Goal: Use online tool/utility: Utilize a website feature to perform a specific function

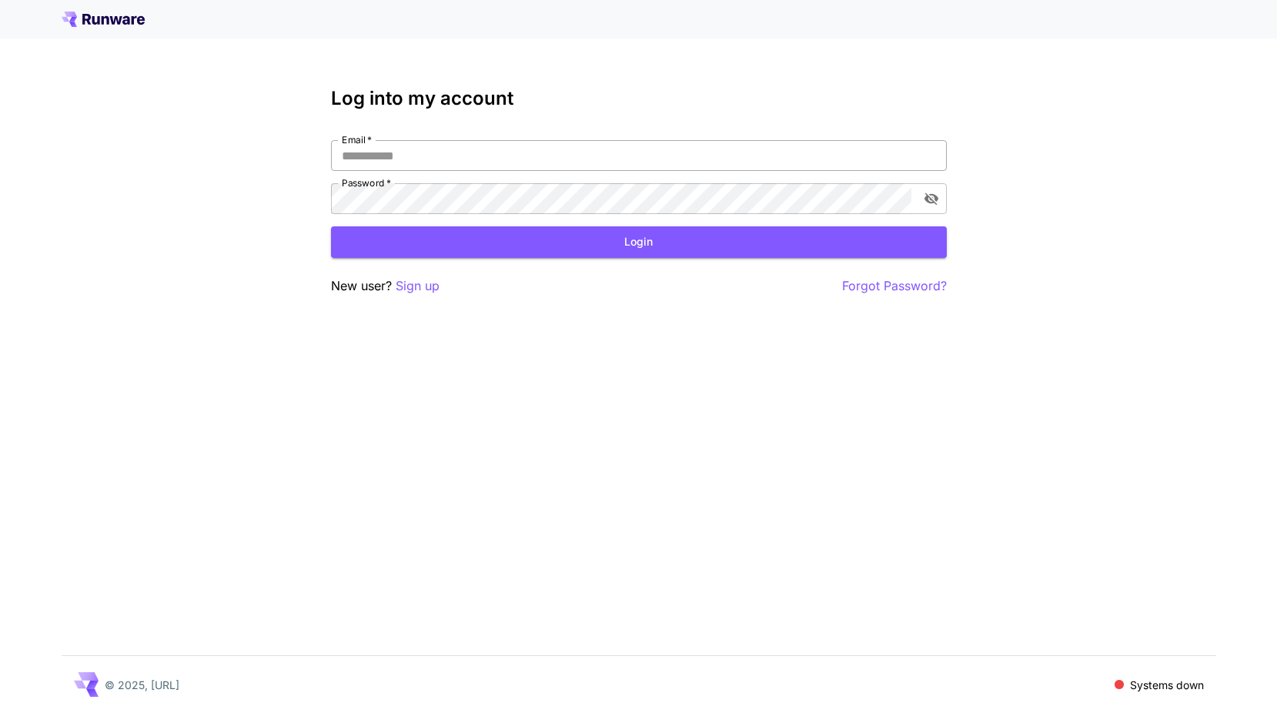
click at [380, 144] on input "Email   *" at bounding box center [639, 155] width 616 height 31
type input "**********"
click button "Login" at bounding box center [639, 242] width 616 height 32
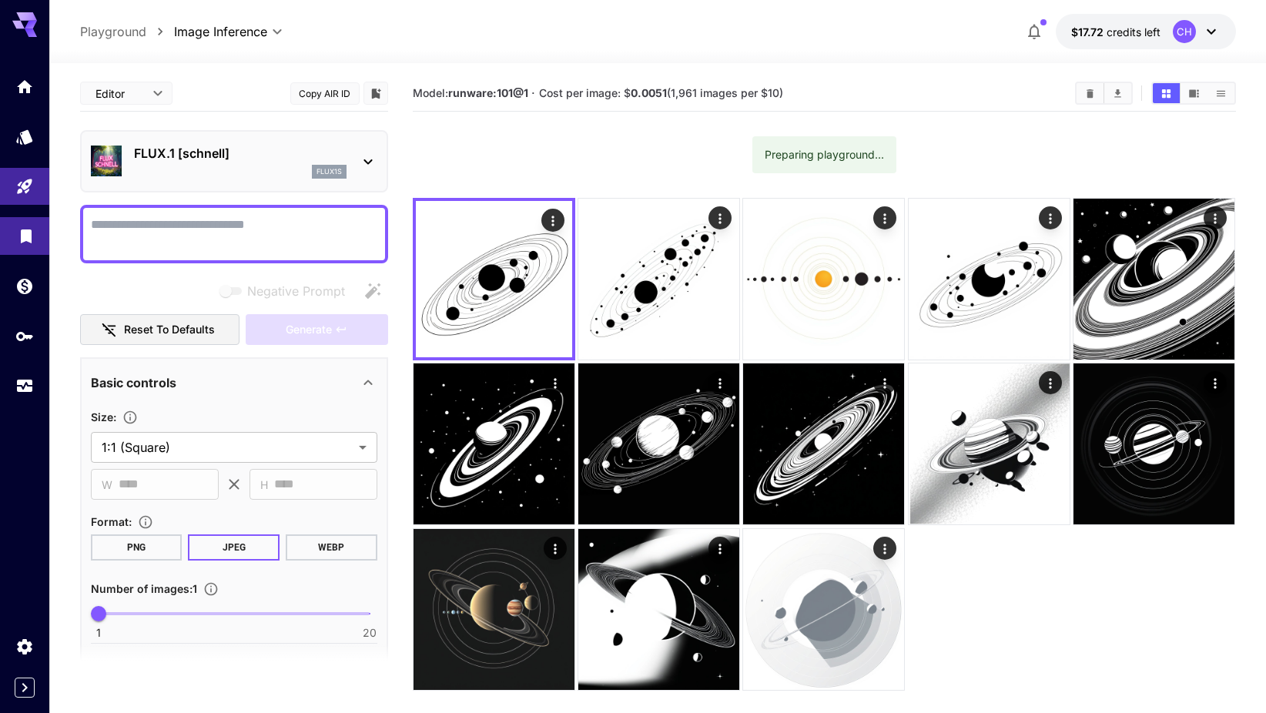
click at [36, 239] on link at bounding box center [24, 236] width 49 height 38
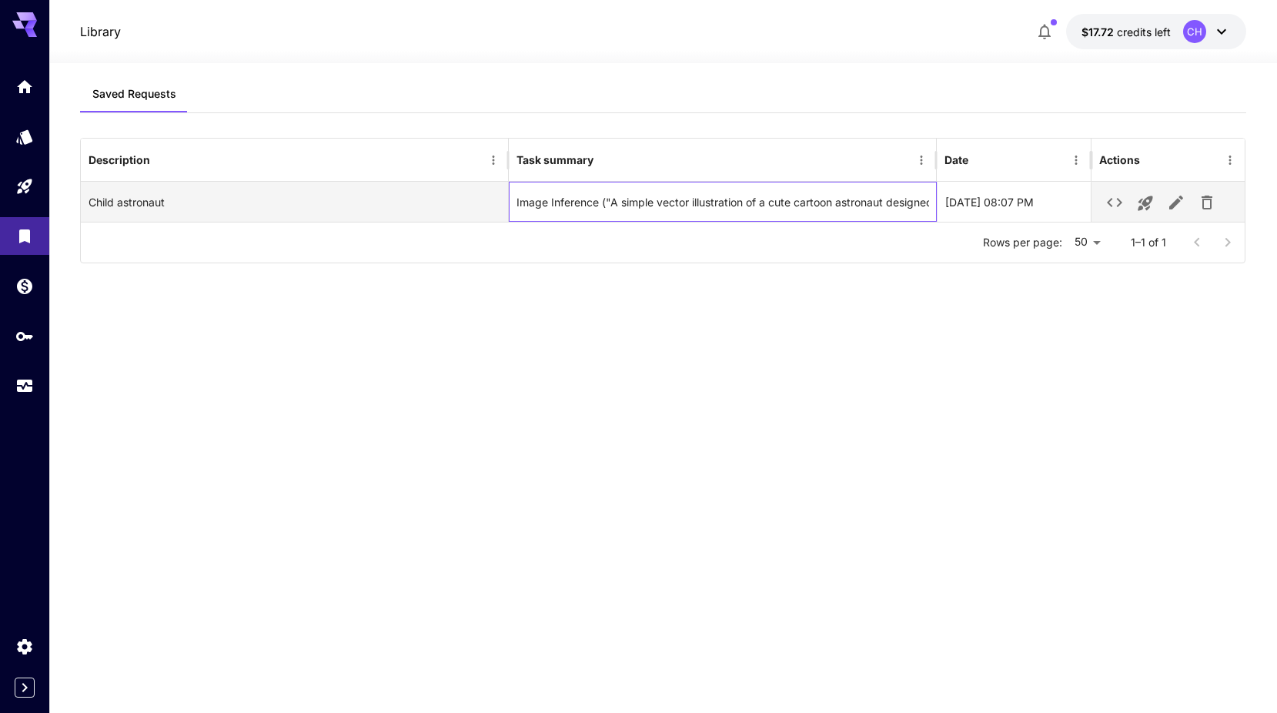
click at [585, 195] on div "Image Inference ("A simple vector illustration of a cute cartoon astronaut desi…" at bounding box center [723, 201] width 413 height 39
click at [607, 202] on div "Image Inference ("A simple vector illustration of a cute cartoon astronaut desi…" at bounding box center [723, 201] width 413 height 39
click at [1122, 208] on icon "See details" at bounding box center [1114, 202] width 18 height 18
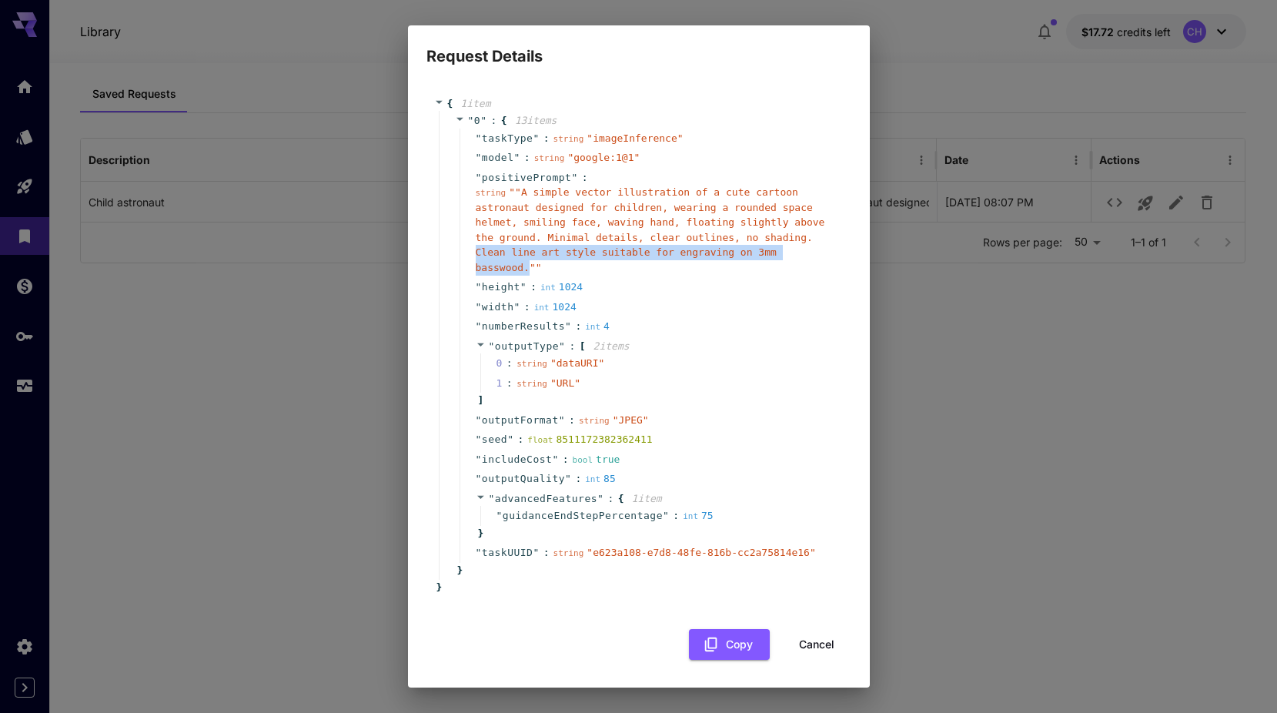
drag, startPoint x: 678, startPoint y: 242, endPoint x: 691, endPoint y: 259, distance: 21.6
click at [691, 259] on span "" "A simple vector illustration of a cute cartoon astronaut designed for childr…" at bounding box center [650, 229] width 349 height 87
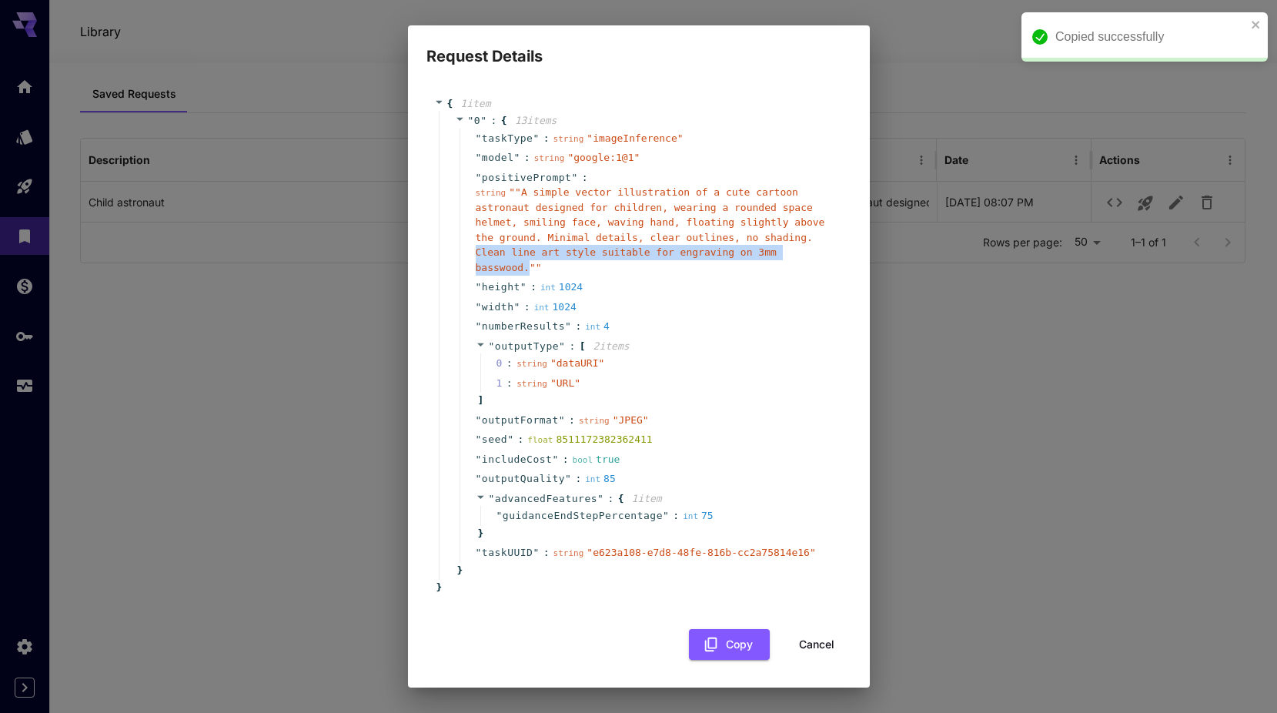
click at [691, 259] on span "" "A simple vector illustration of a cute cartoon astronaut designed for childr…" at bounding box center [650, 229] width 349 height 87
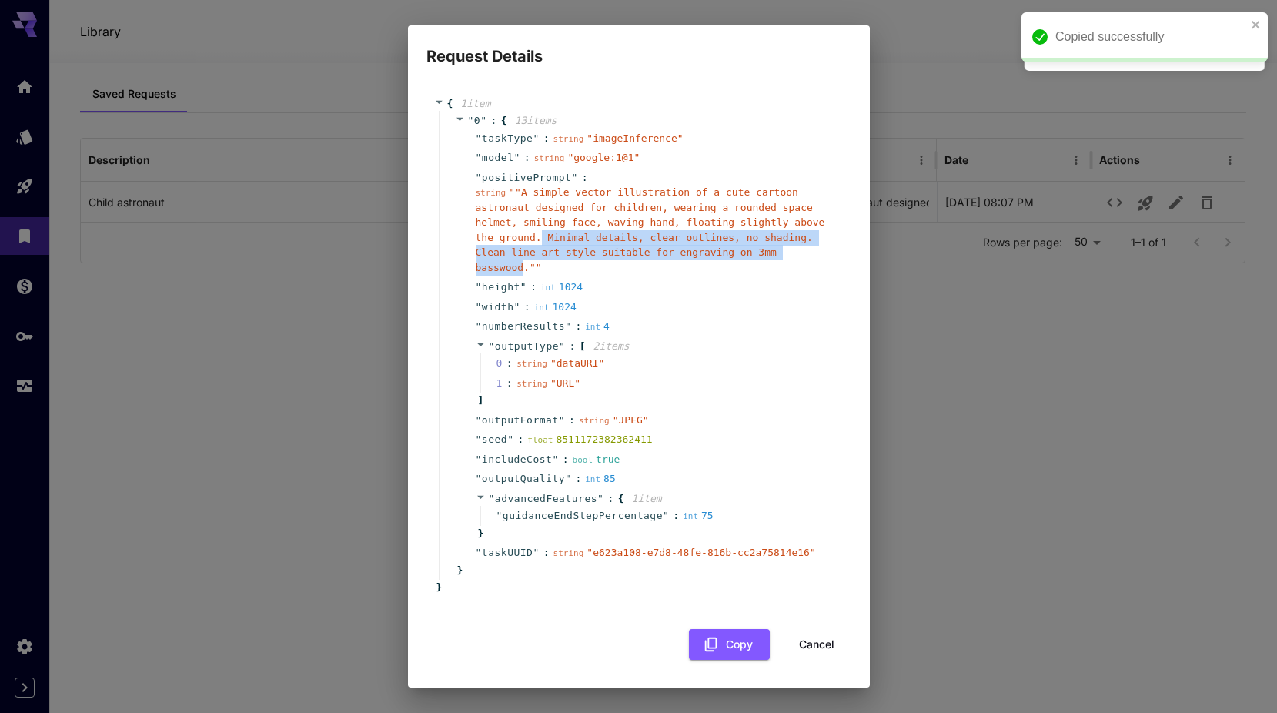
drag, startPoint x: 776, startPoint y: 226, endPoint x: 686, endPoint y: 261, distance: 96.5
click at [686, 261] on span "" "A simple vector illustration of a cute cartoon astronaut designed for childr…" at bounding box center [650, 229] width 349 height 87
copy span "Minimal details, clear outlines, no shading. Clean line art style suitable for …"
click at [614, 257] on span "" "A simple vector illustration of a cute cartoon astronaut designed for childr…" at bounding box center [650, 229] width 349 height 87
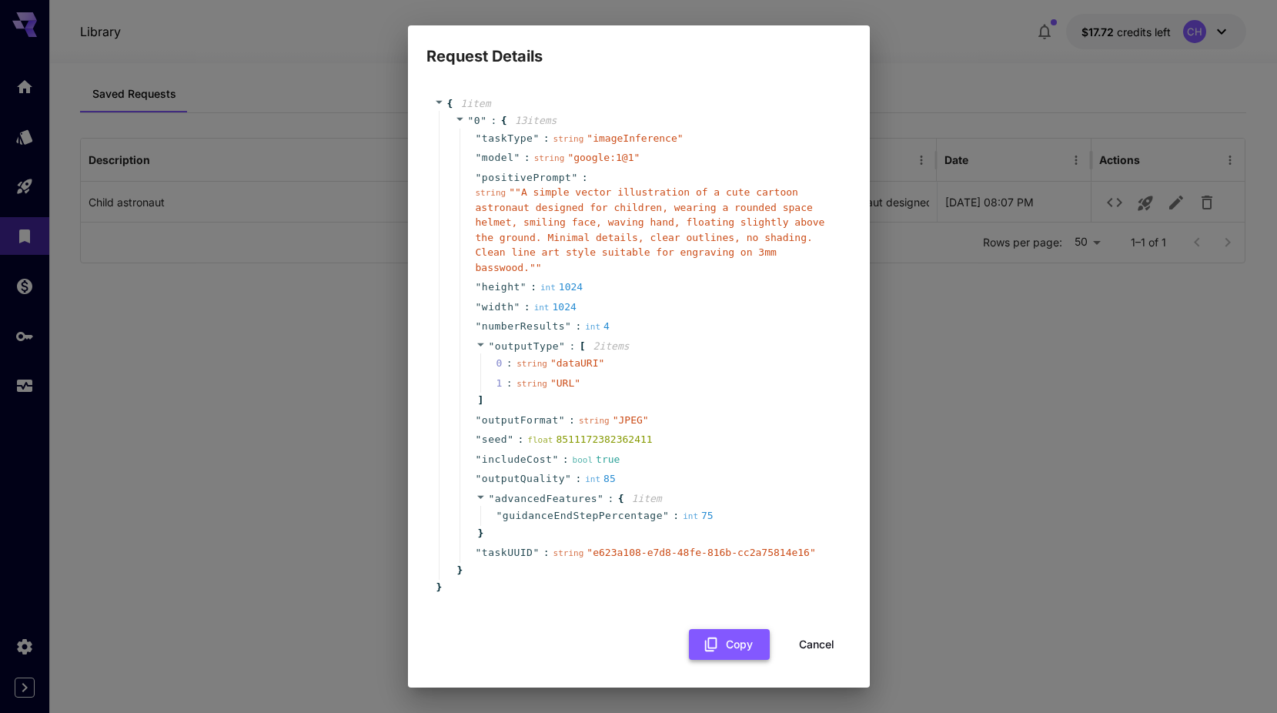
click at [720, 633] on button "Copy" at bounding box center [729, 645] width 81 height 32
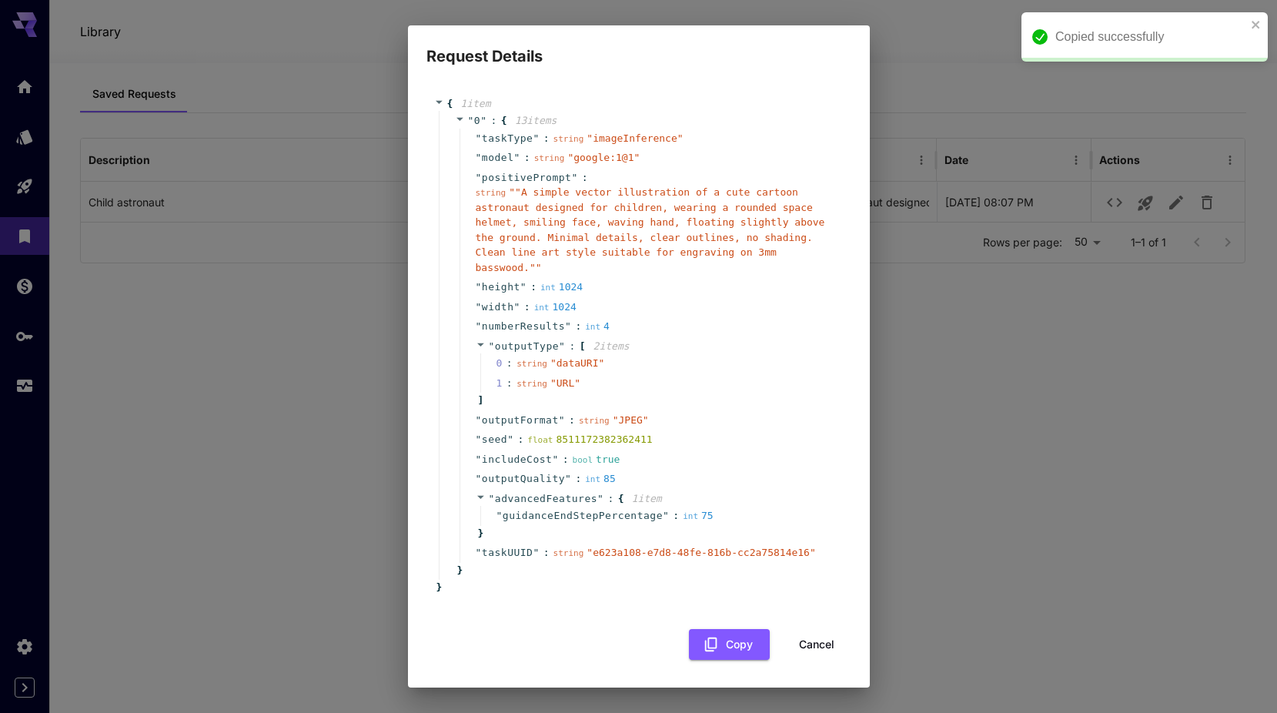
click at [288, 340] on div "Request Details { 1 item " 0 " : { 13 item s " taskType " : string " imageInfer…" at bounding box center [638, 356] width 1277 height 713
click at [666, 85] on div "{ 1 item " 0 " : { 13 item s " taskType " : string " imageInference " " model "…" at bounding box center [639, 379] width 462 height 620
click at [810, 629] on button "Cancel" at bounding box center [816, 645] width 69 height 32
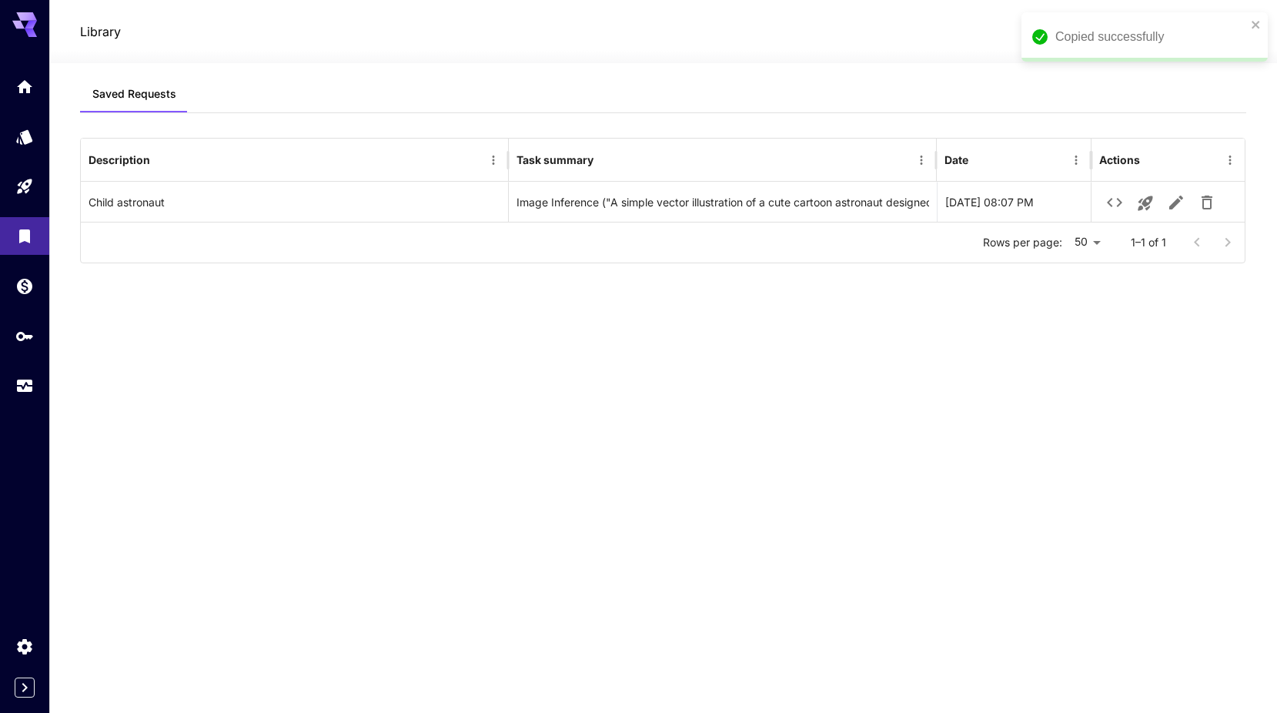
click at [1042, 456] on div "Saved Requests Description Task summary Date Actions Child astronaut Image Infe…" at bounding box center [663, 377] width 1166 height 604
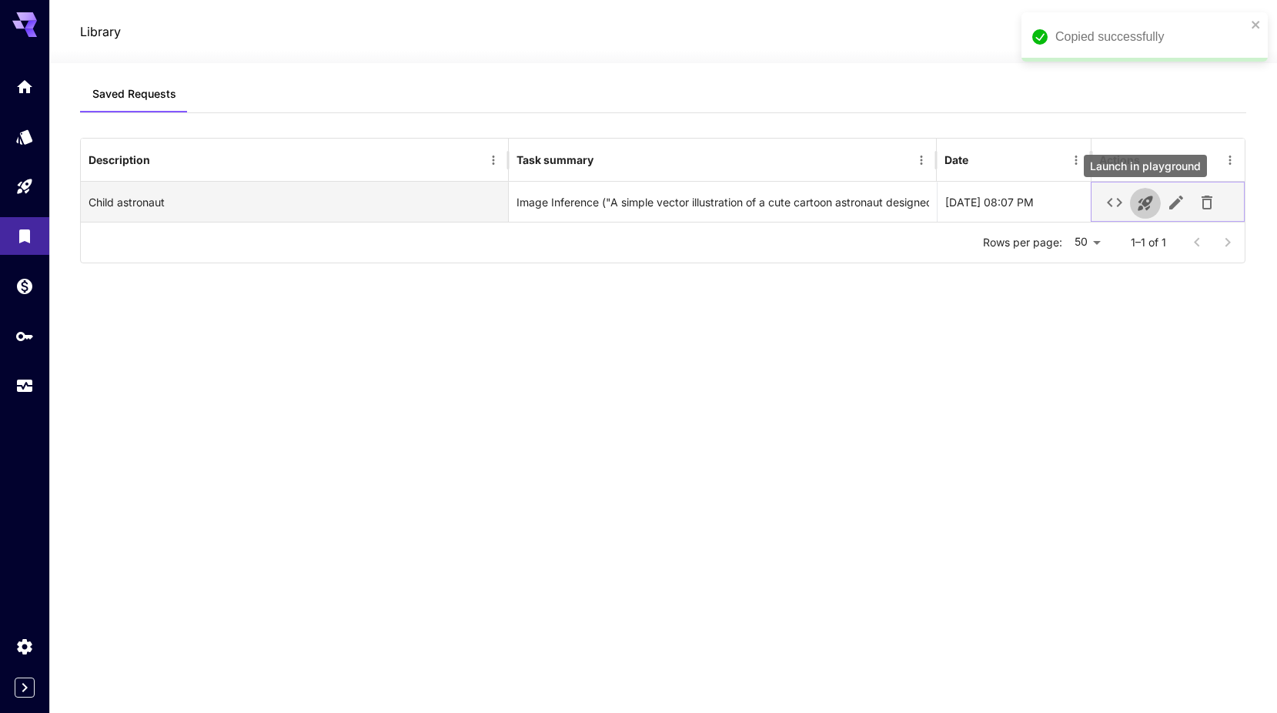
click at [1145, 203] on icon "Launch in playground" at bounding box center [1145, 203] width 15 height 15
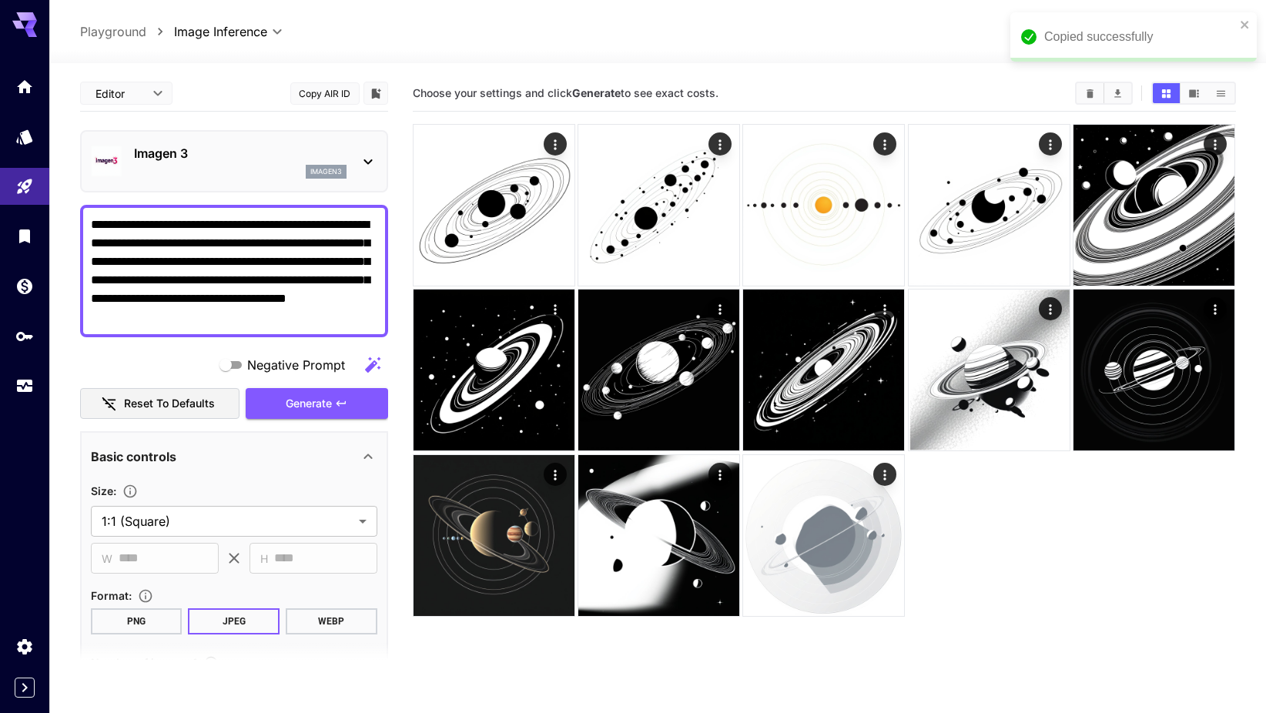
click at [186, 260] on textarea "**********" at bounding box center [234, 271] width 286 height 111
drag, startPoint x: 241, startPoint y: 222, endPoint x: 238, endPoint y: 273, distance: 50.9
click at [238, 273] on textarea "**********" at bounding box center [234, 271] width 286 height 111
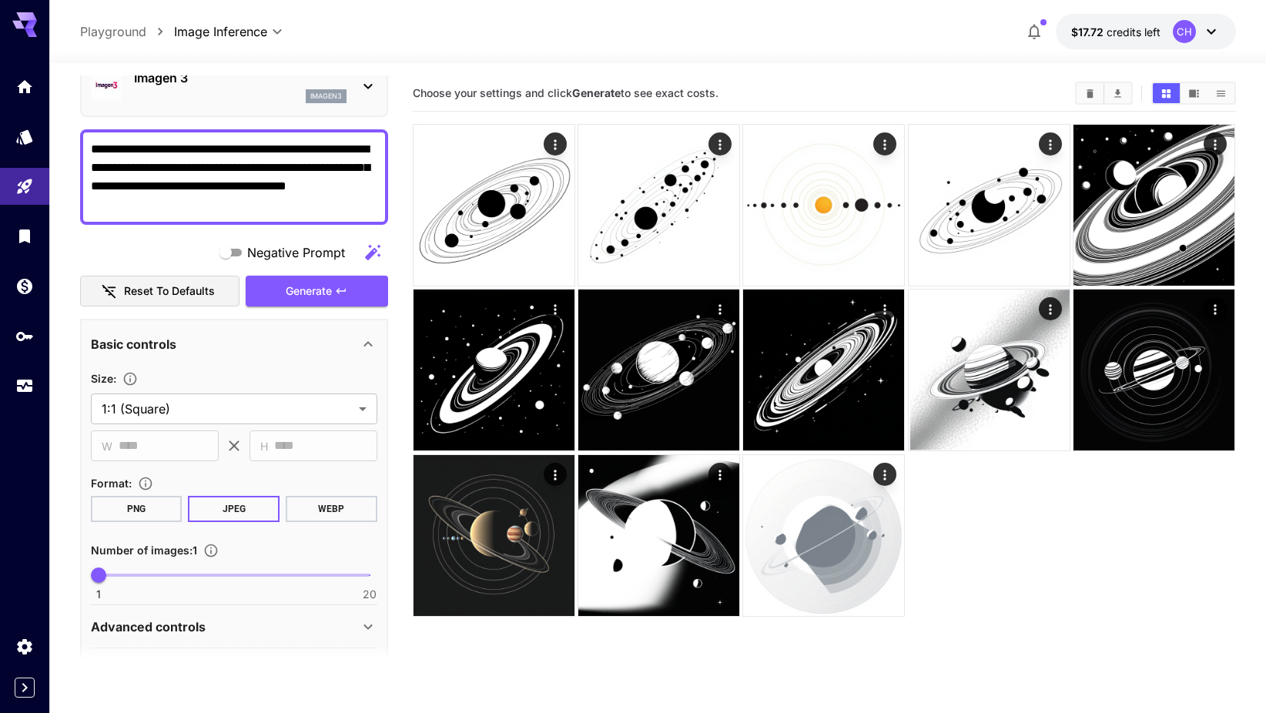
scroll to position [102, 0]
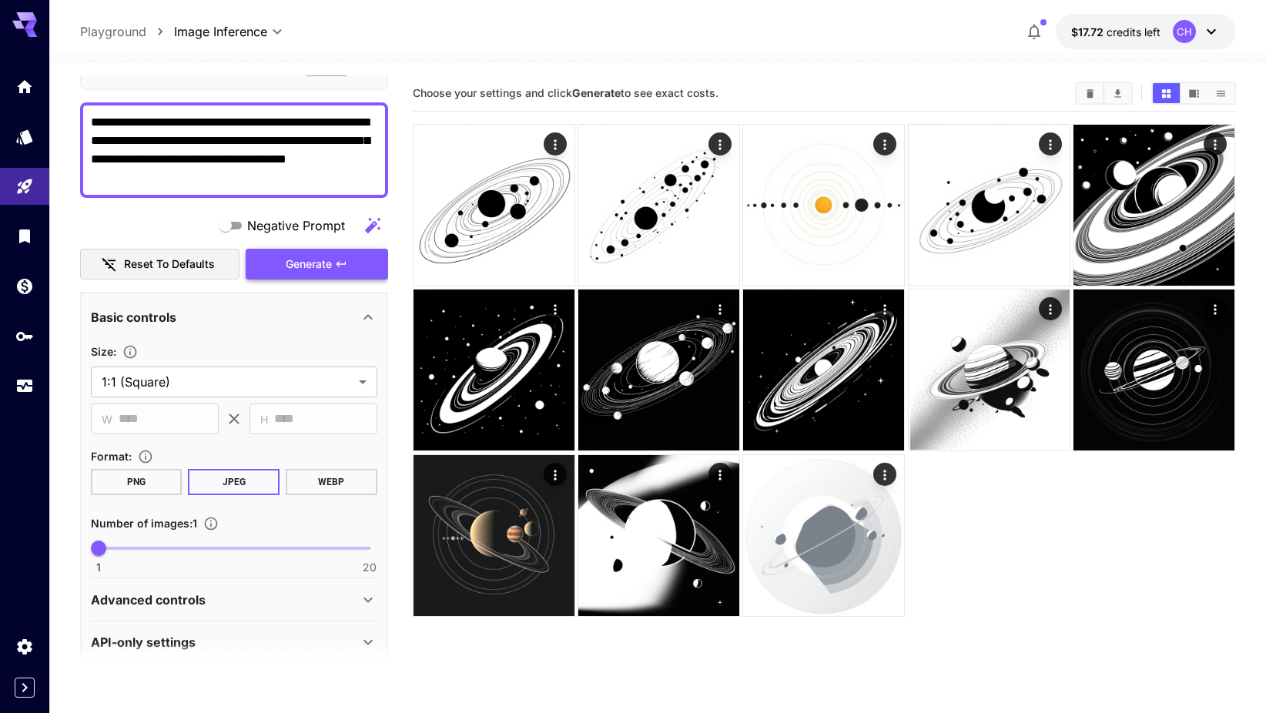
type textarea "**********"
click at [319, 259] on span "Generate" at bounding box center [309, 264] width 46 height 19
